Goal: Find specific page/section: Find specific page/section

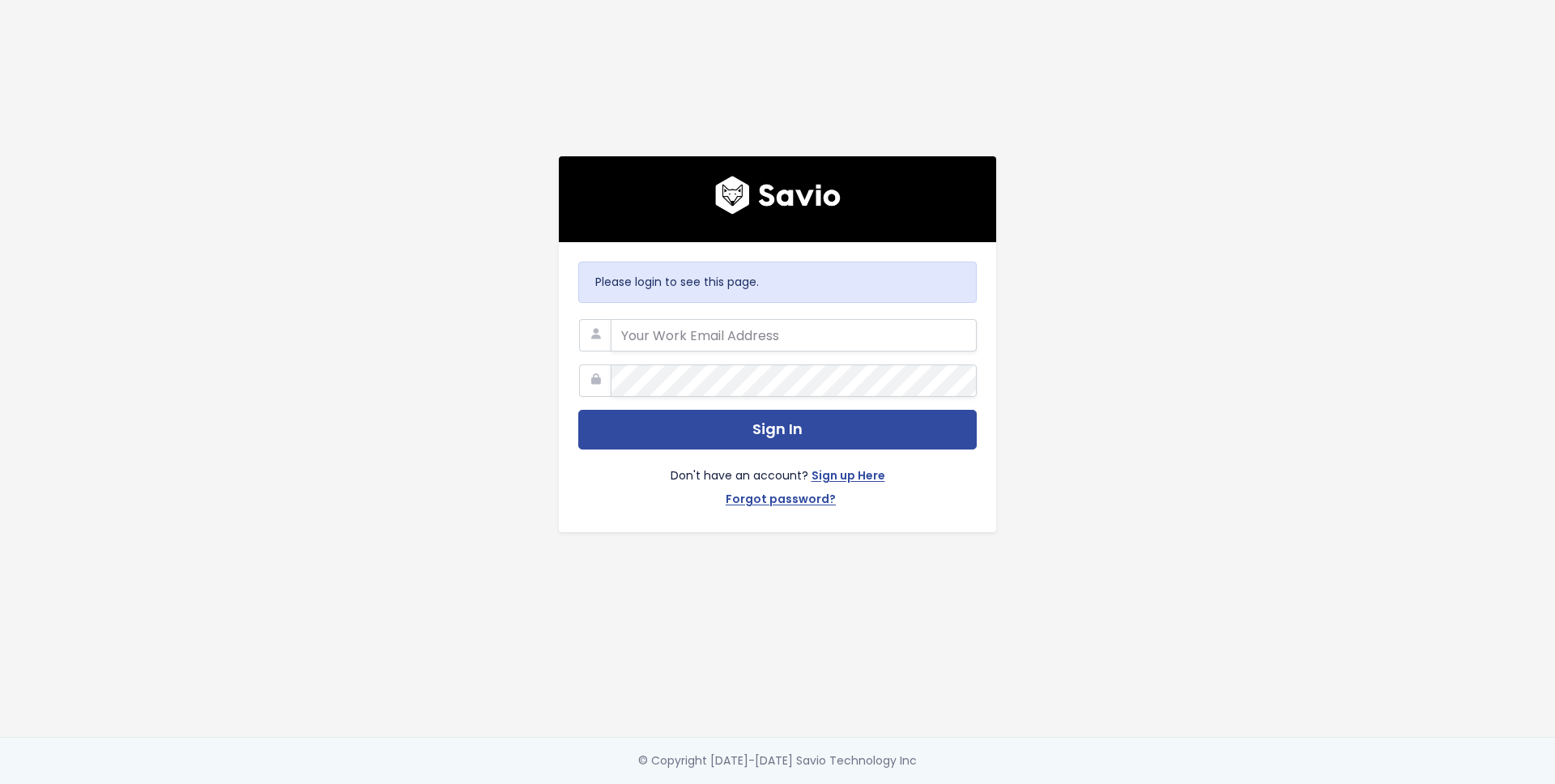
click at [948, 783] on com-1password-button at bounding box center [778, 784] width 1555 height 0
type input "savio@simpleclub.com"
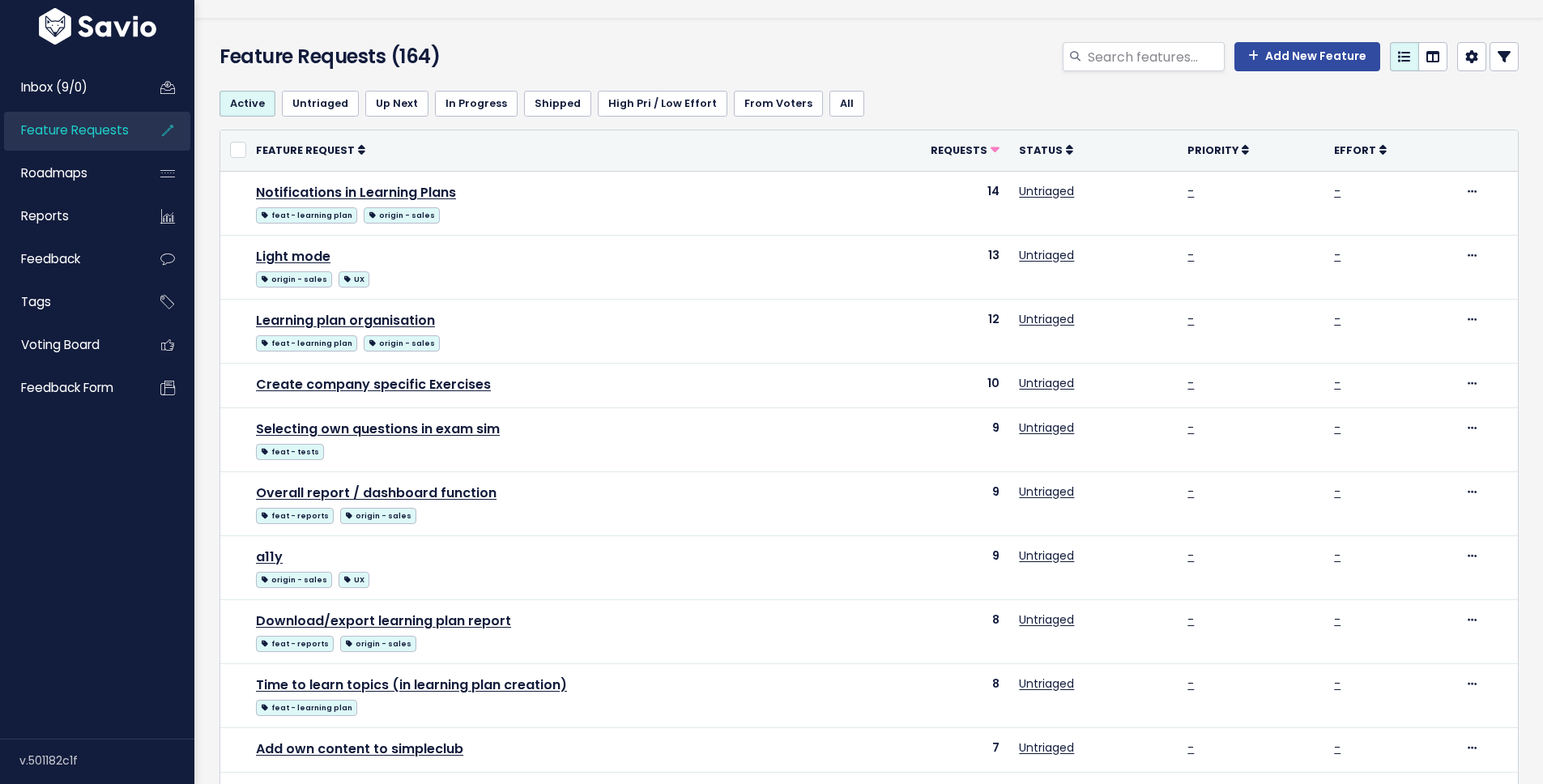
scroll to position [149, 0]
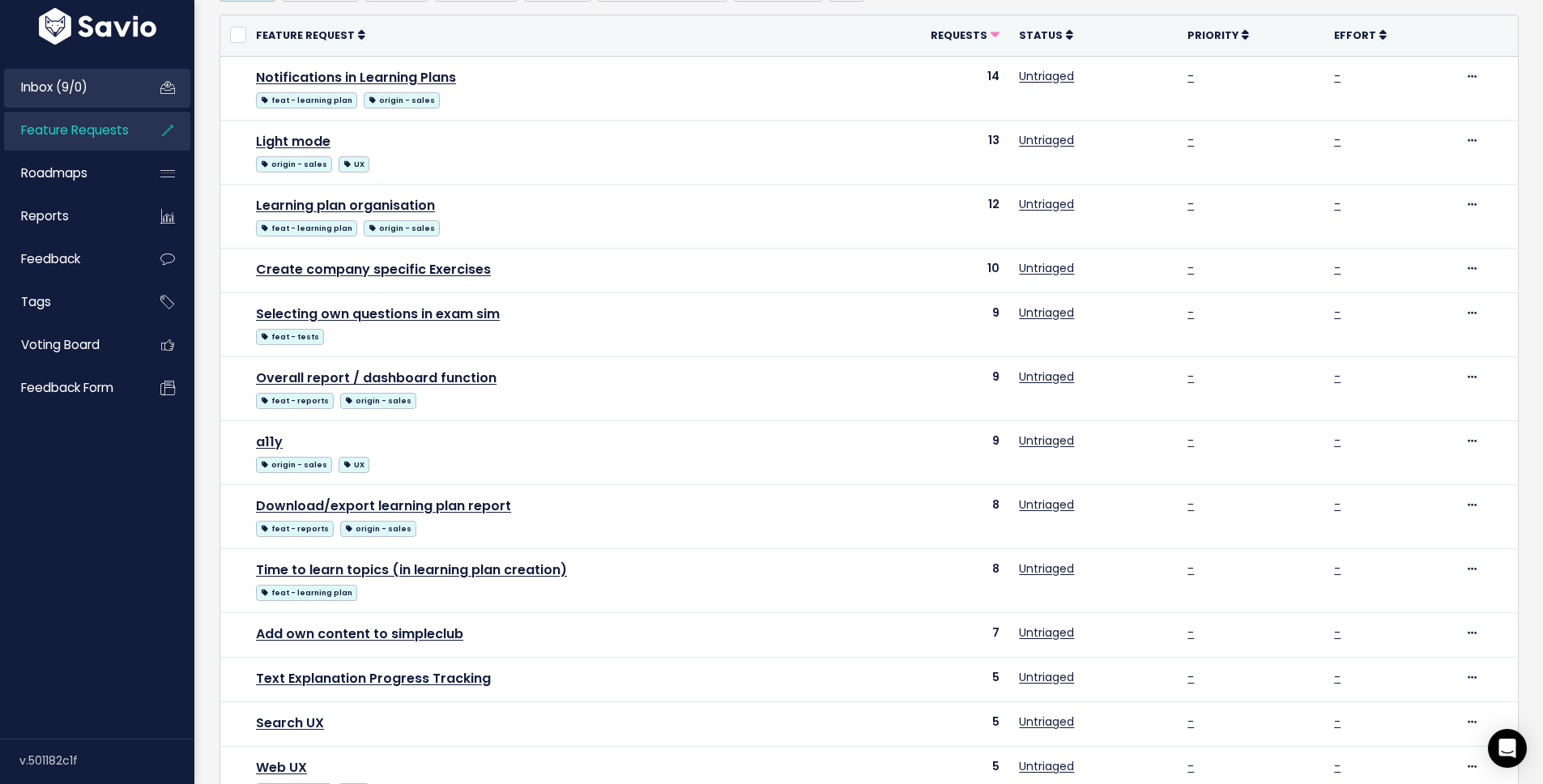
click at [71, 88] on span "Inbox (9/0)" at bounding box center [54, 87] width 66 height 17
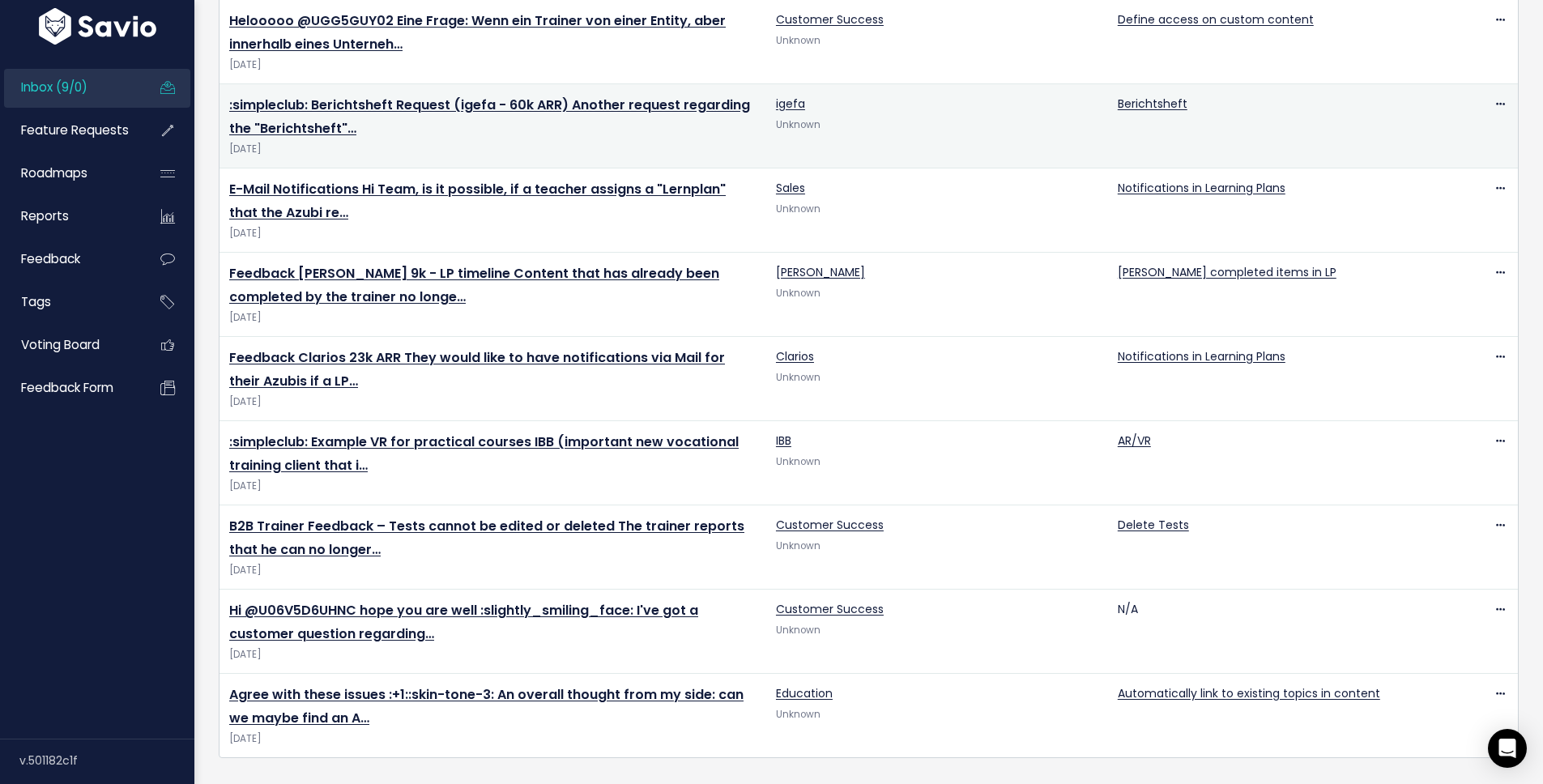
scroll to position [222, 0]
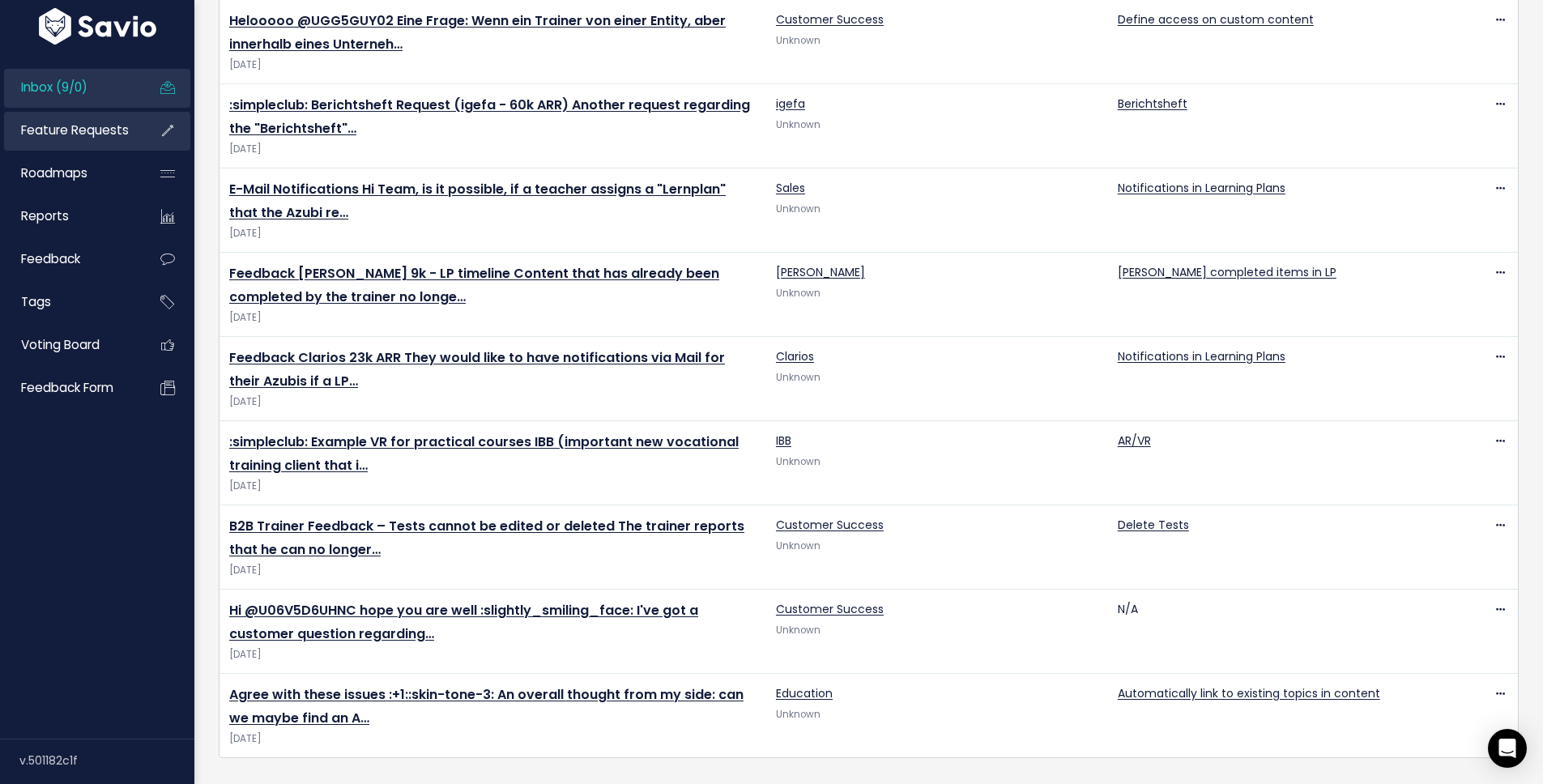
click at [95, 142] on link "Feature Requests" at bounding box center [69, 130] width 130 height 37
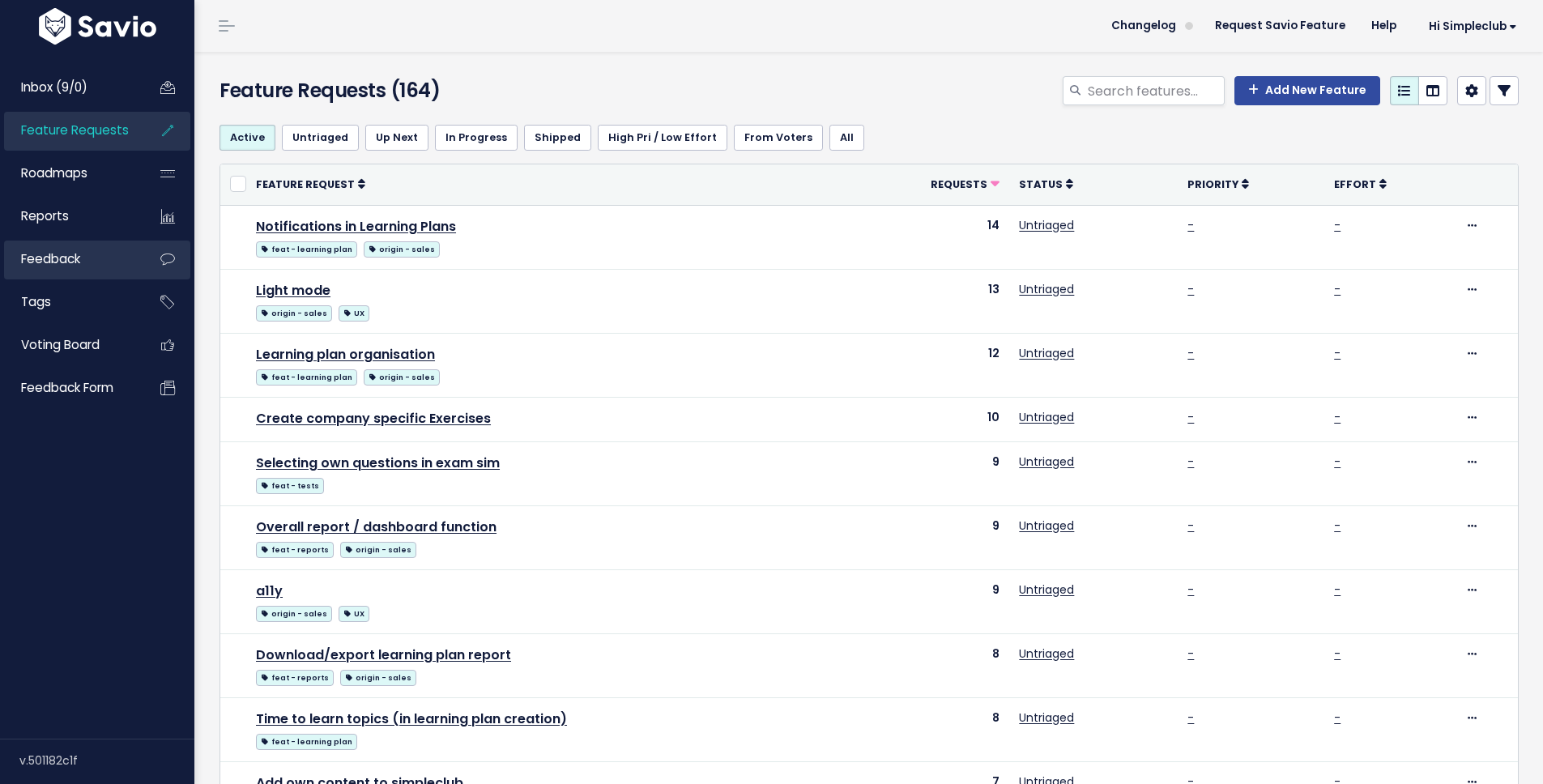
click at [111, 264] on link "Feedback" at bounding box center [69, 259] width 130 height 37
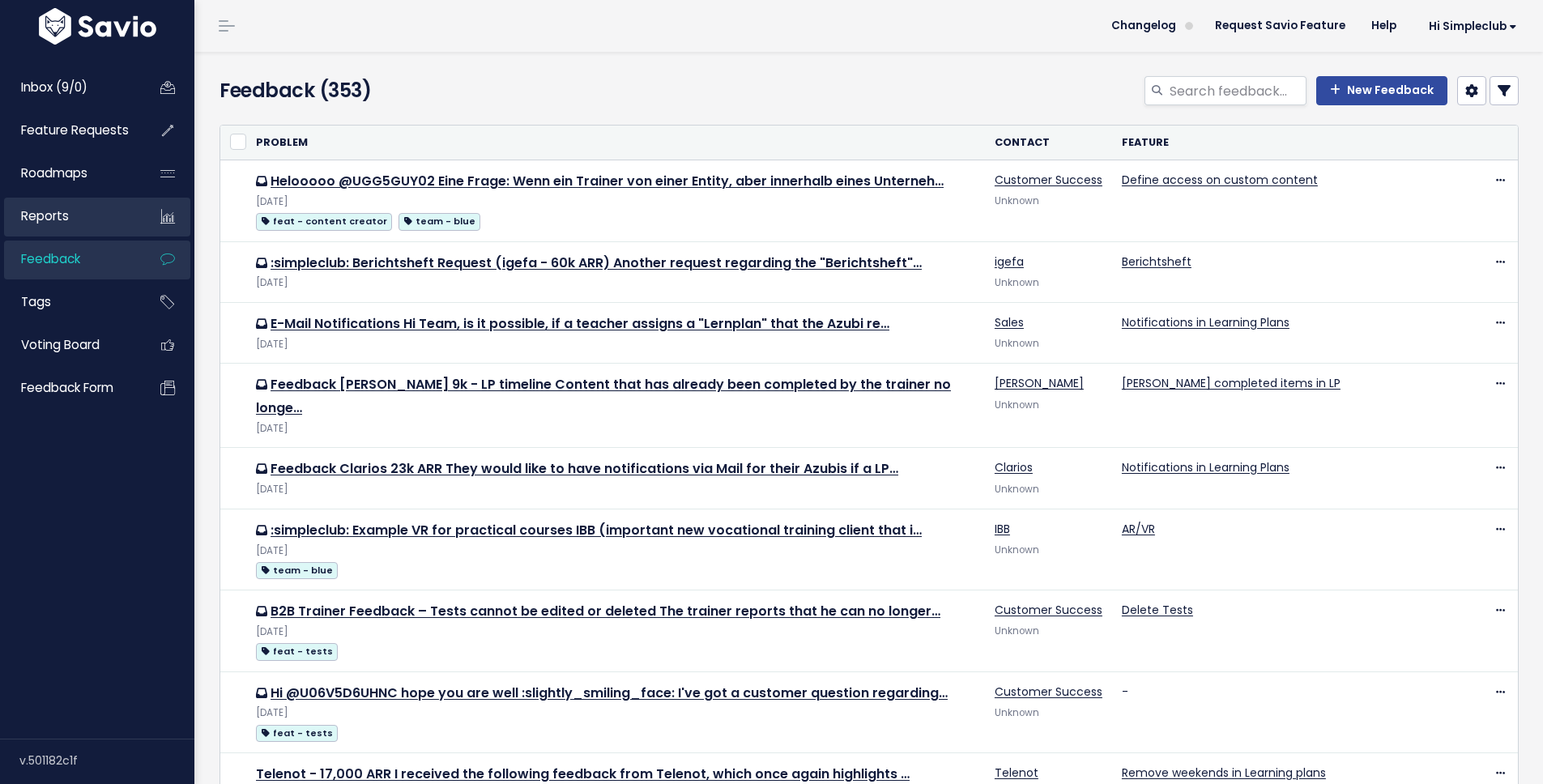
click at [60, 226] on link "Reports" at bounding box center [69, 216] width 130 height 37
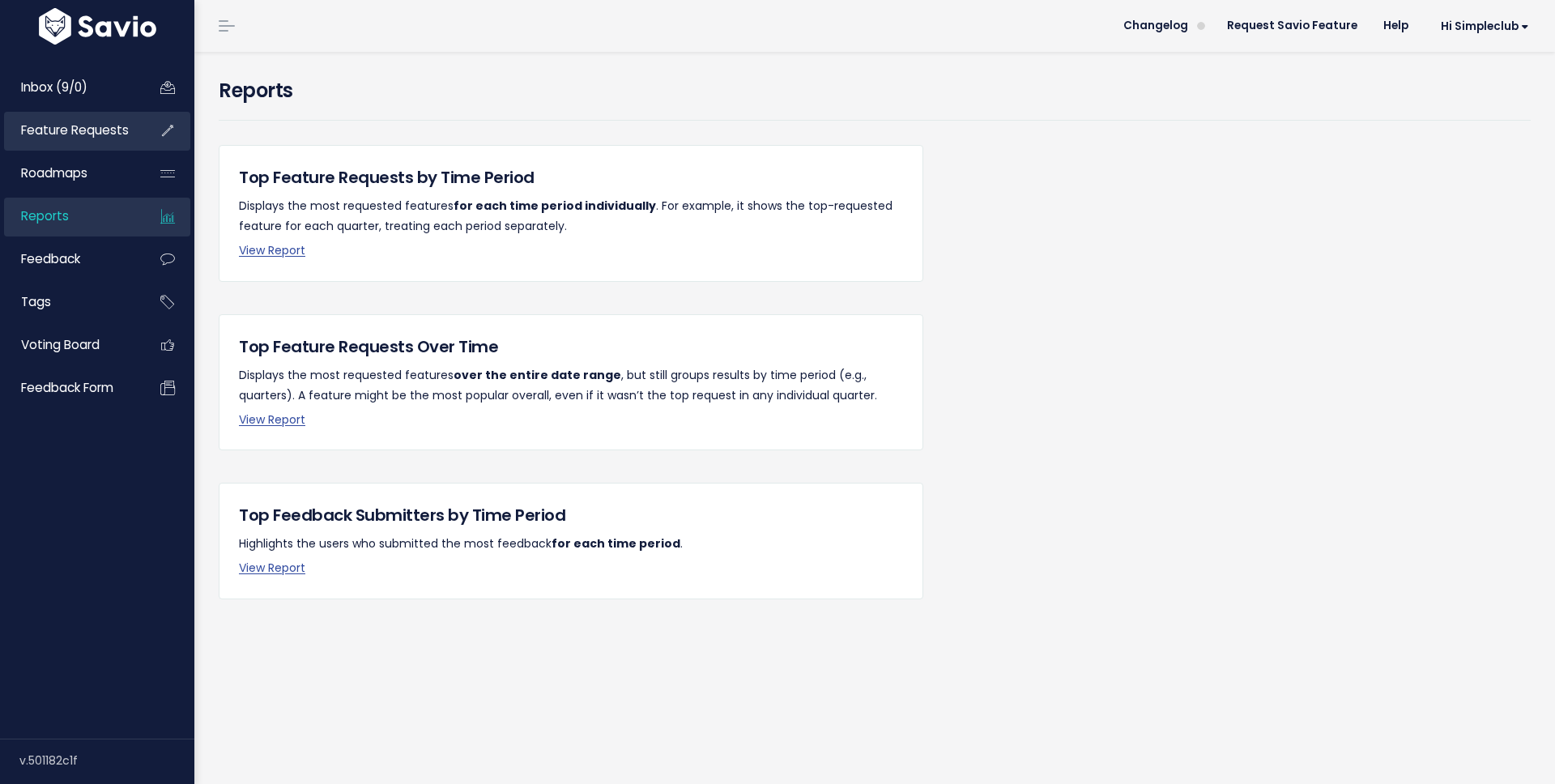
click at [81, 122] on span "Feature Requests" at bounding box center [75, 129] width 108 height 17
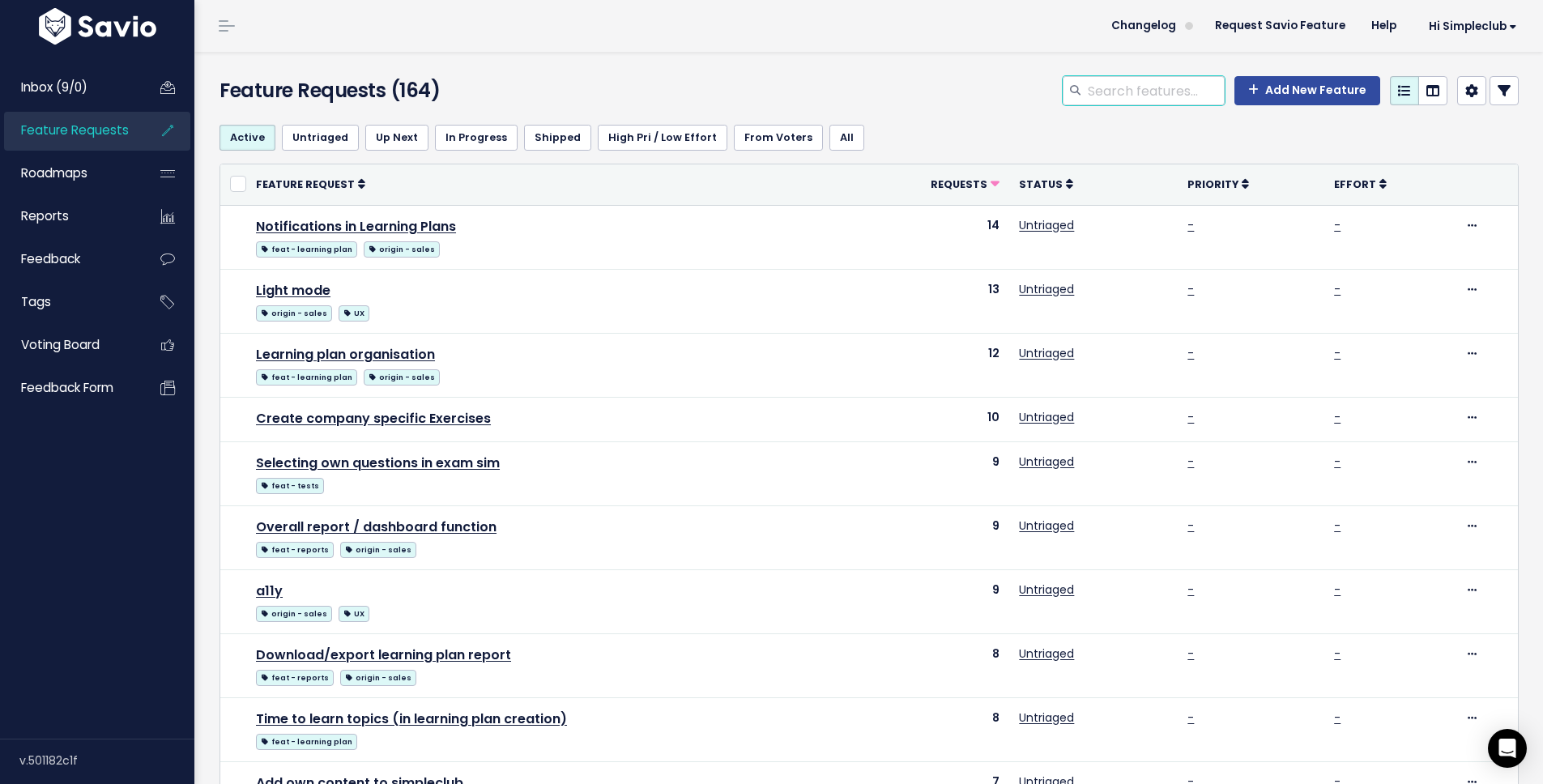
click at [1103, 99] on input "search" at bounding box center [1155, 90] width 139 height 29
type input "disco"
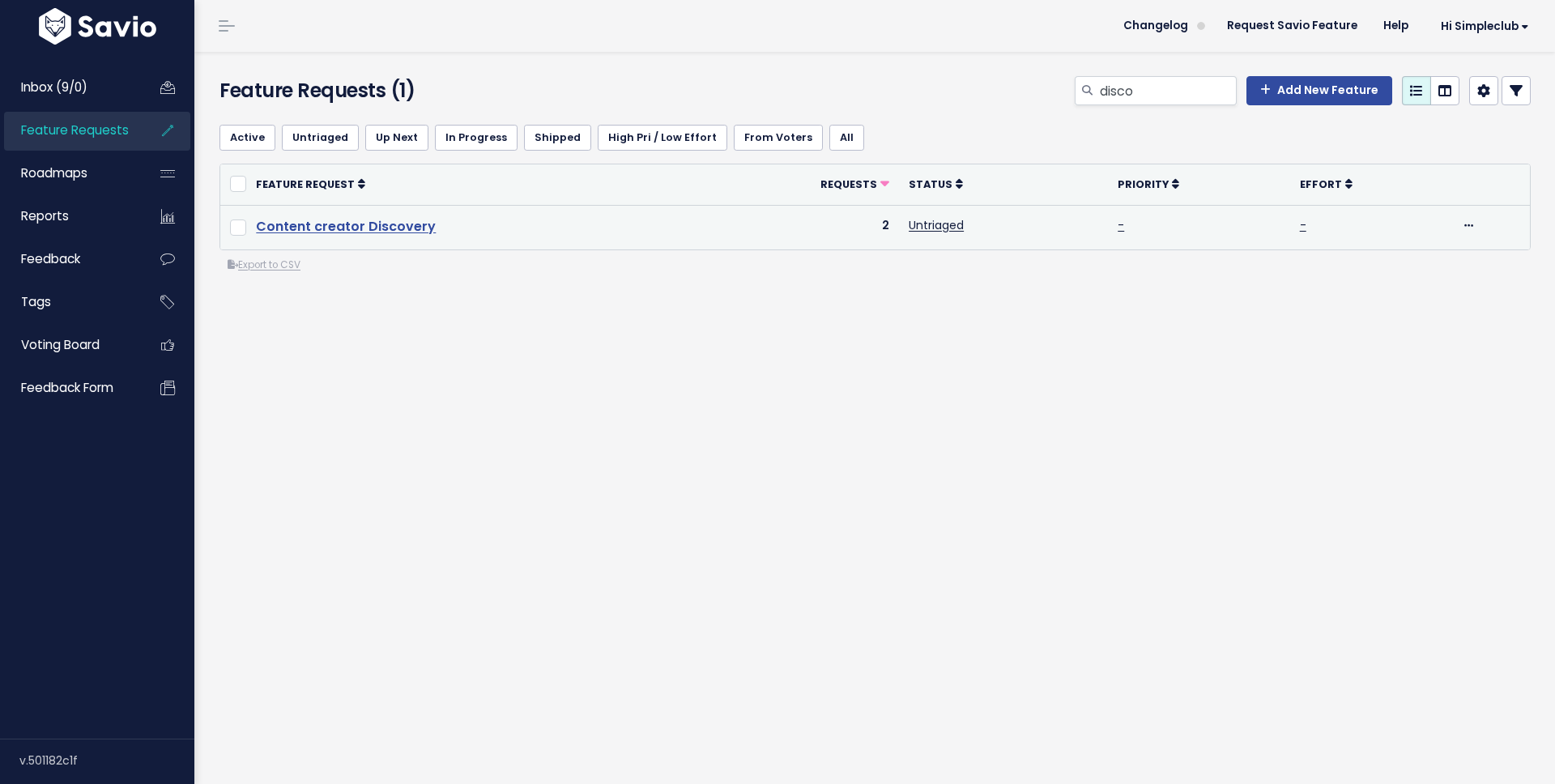
click at [331, 217] on link "Content creator Discovery" at bounding box center [345, 226] width 180 height 19
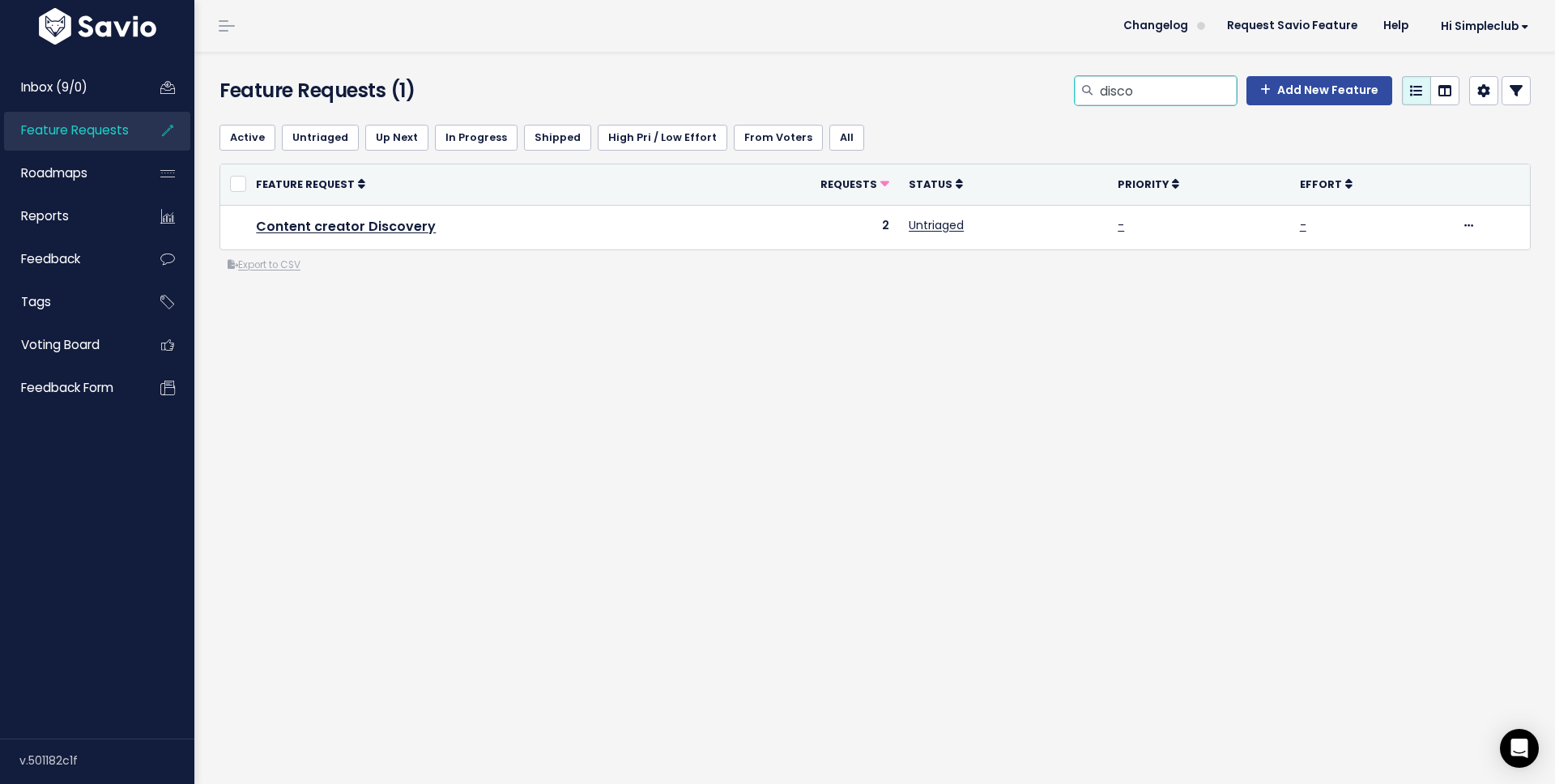
click at [1115, 95] on input "disco" at bounding box center [1167, 90] width 139 height 29
type input "search"
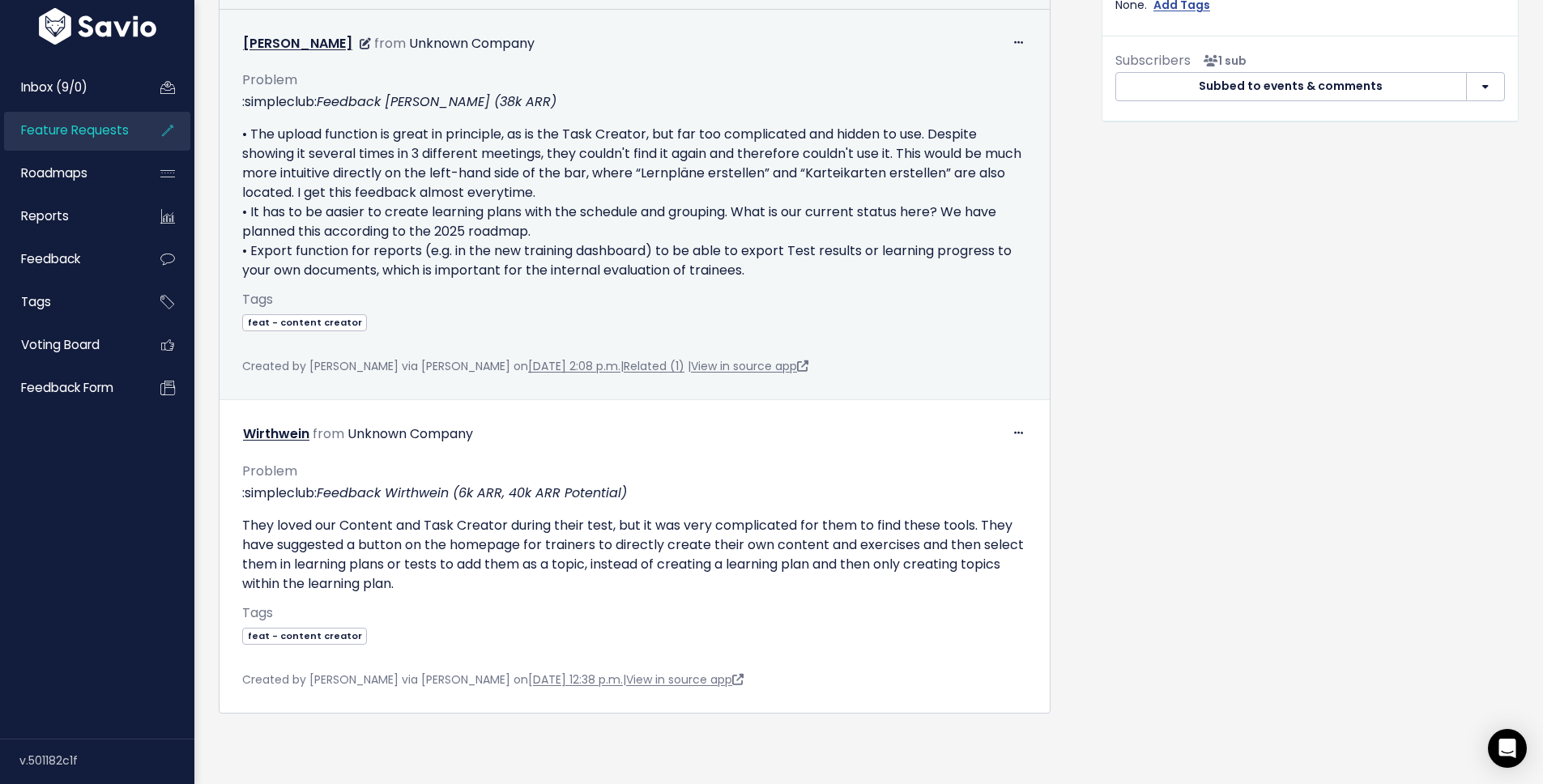
scroll to position [706, 0]
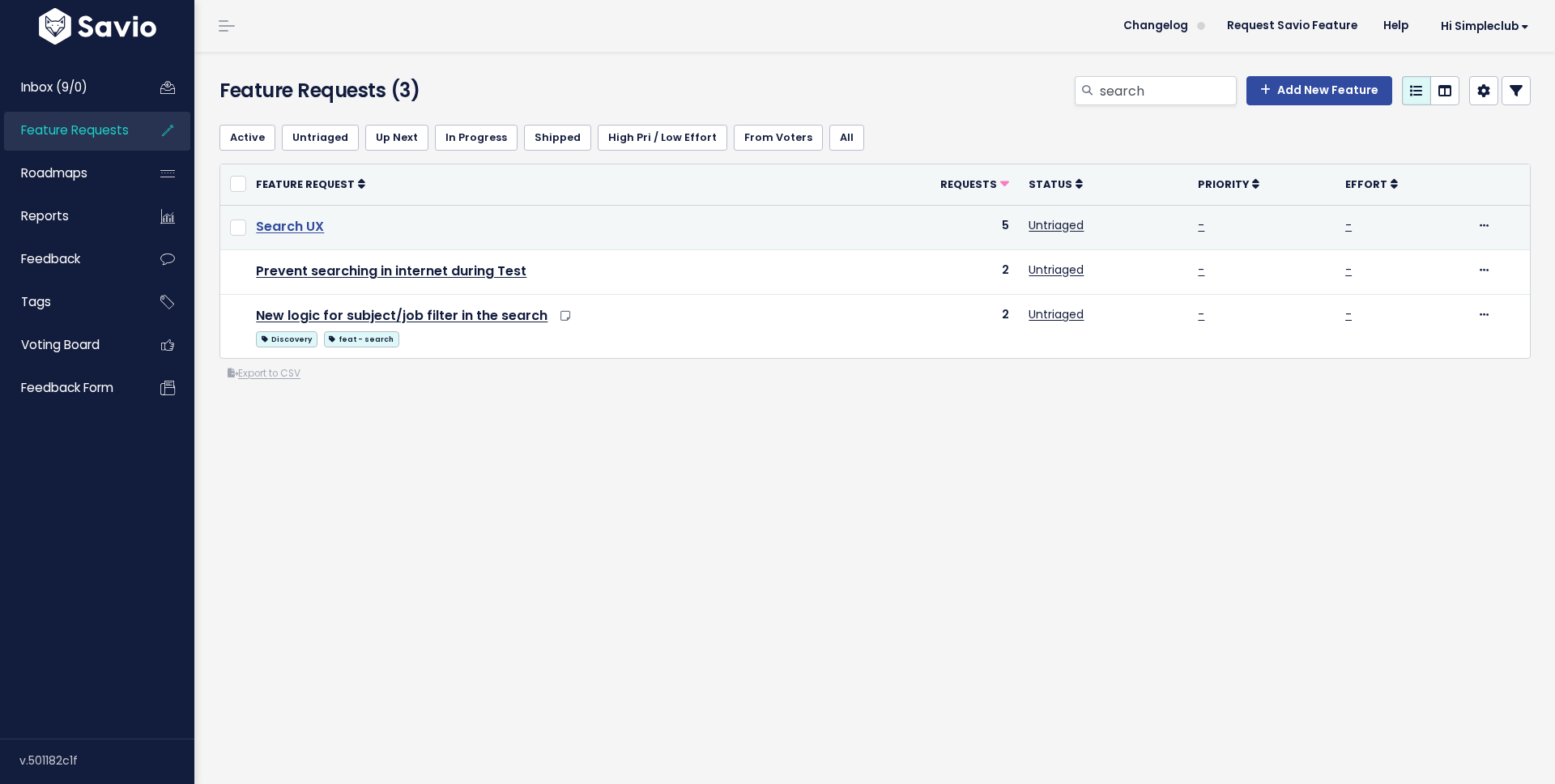
click at [300, 221] on link "Search UX" at bounding box center [290, 226] width 68 height 19
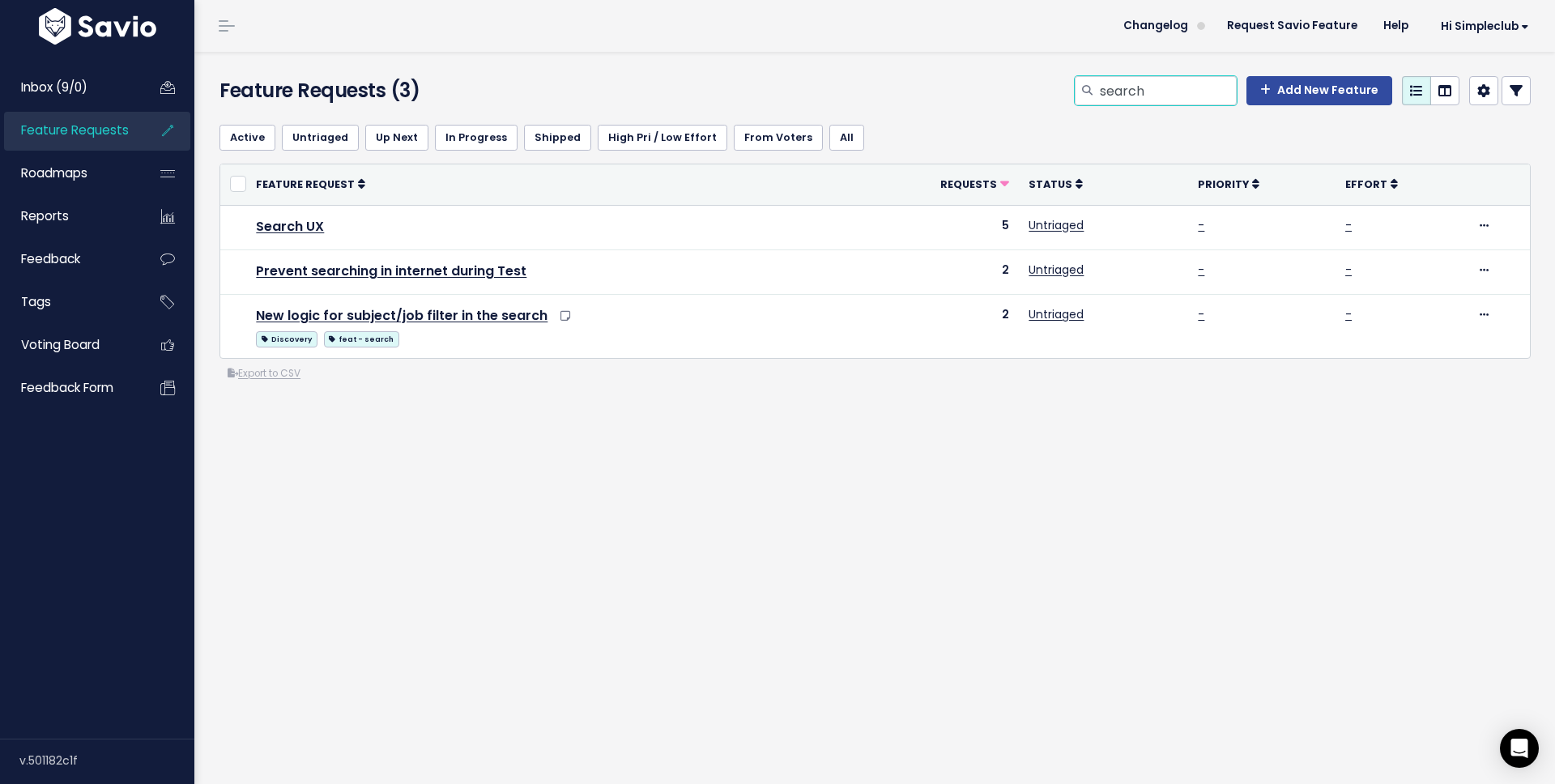
click at [1165, 95] on input "search" at bounding box center [1167, 90] width 139 height 29
type input "learning"
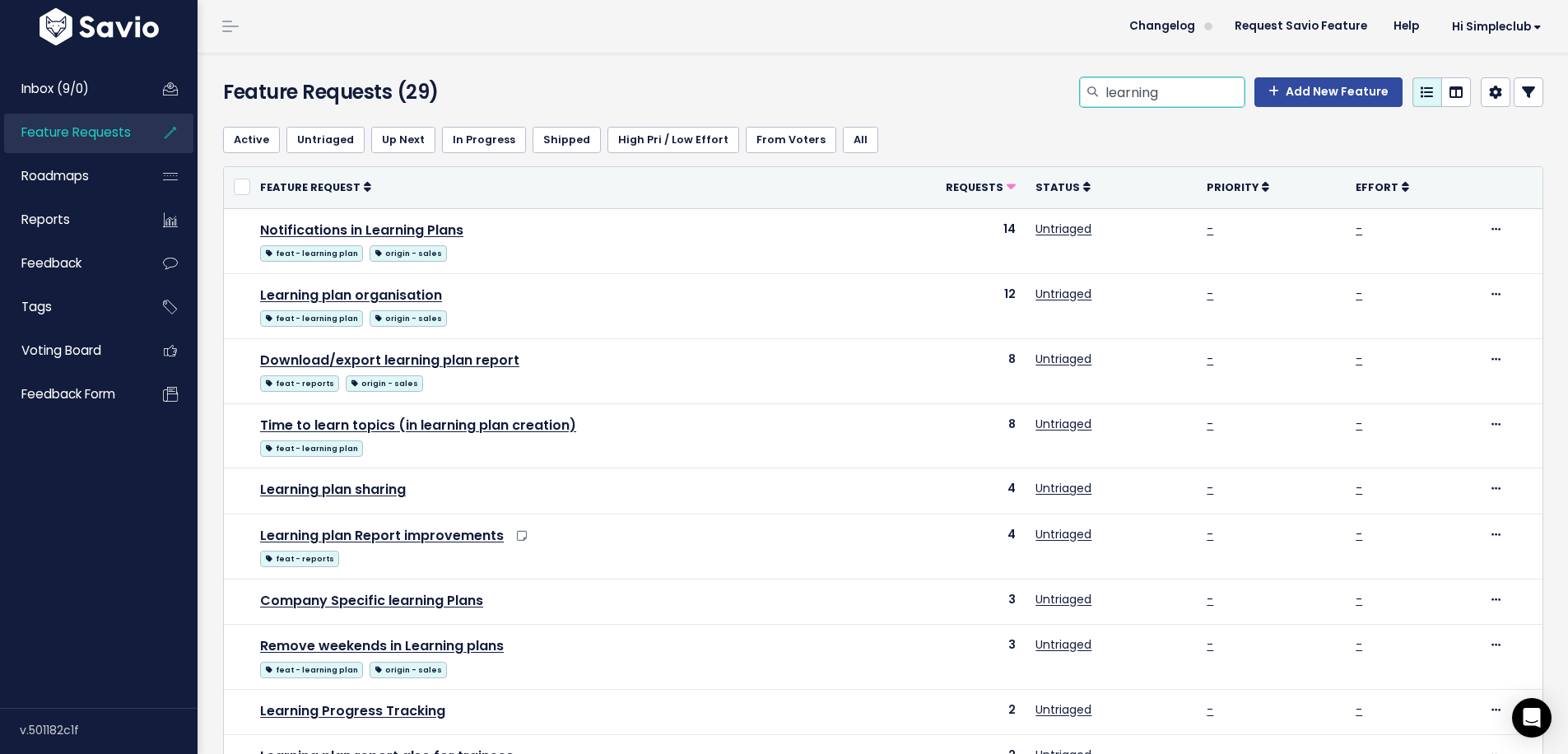
click at [1145, 97] on input "learning" at bounding box center [1173, 92] width 141 height 29
type input "home"
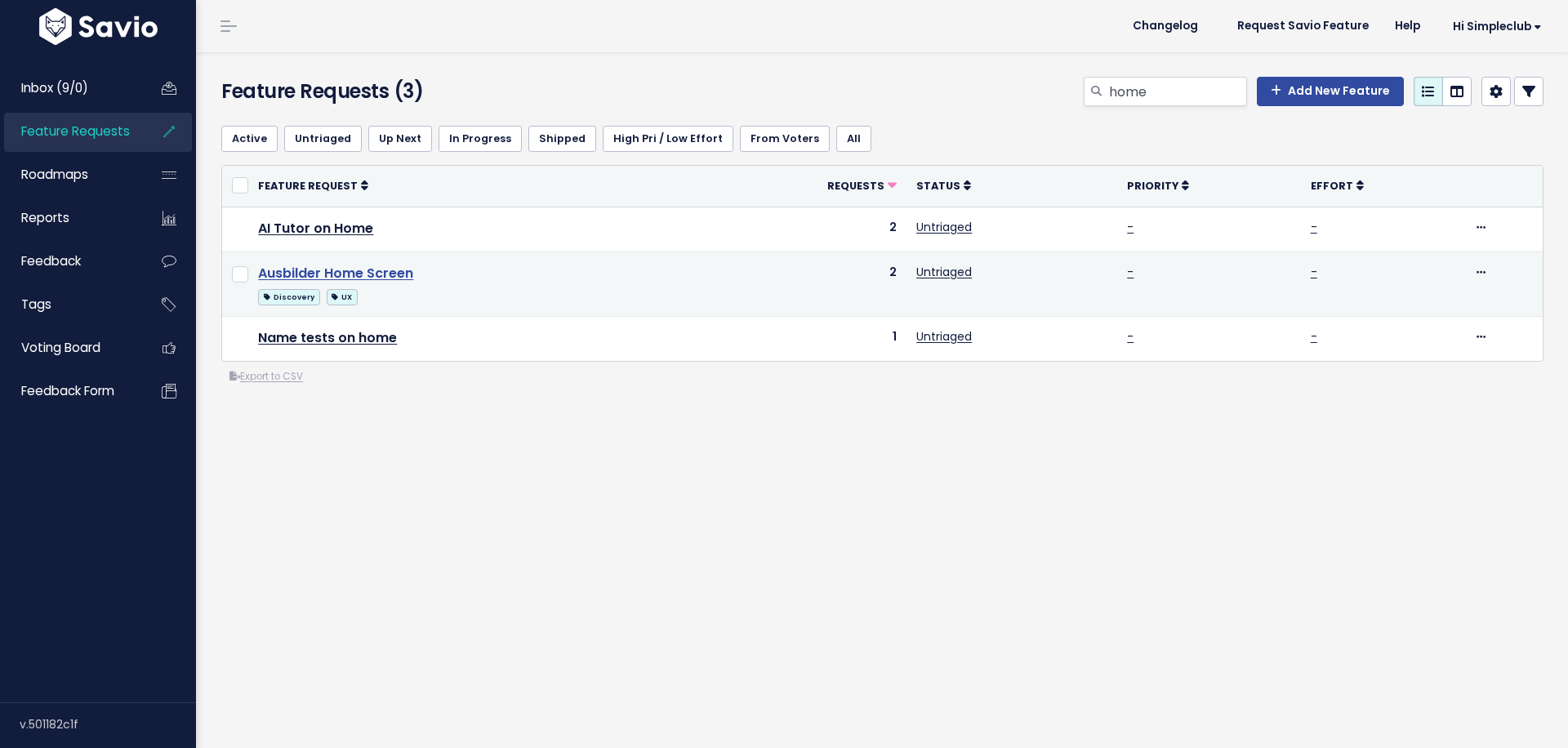
click at [368, 267] on link "Ausbilder Home Screen" at bounding box center [335, 273] width 155 height 19
